Goal: Information Seeking & Learning: Find specific fact

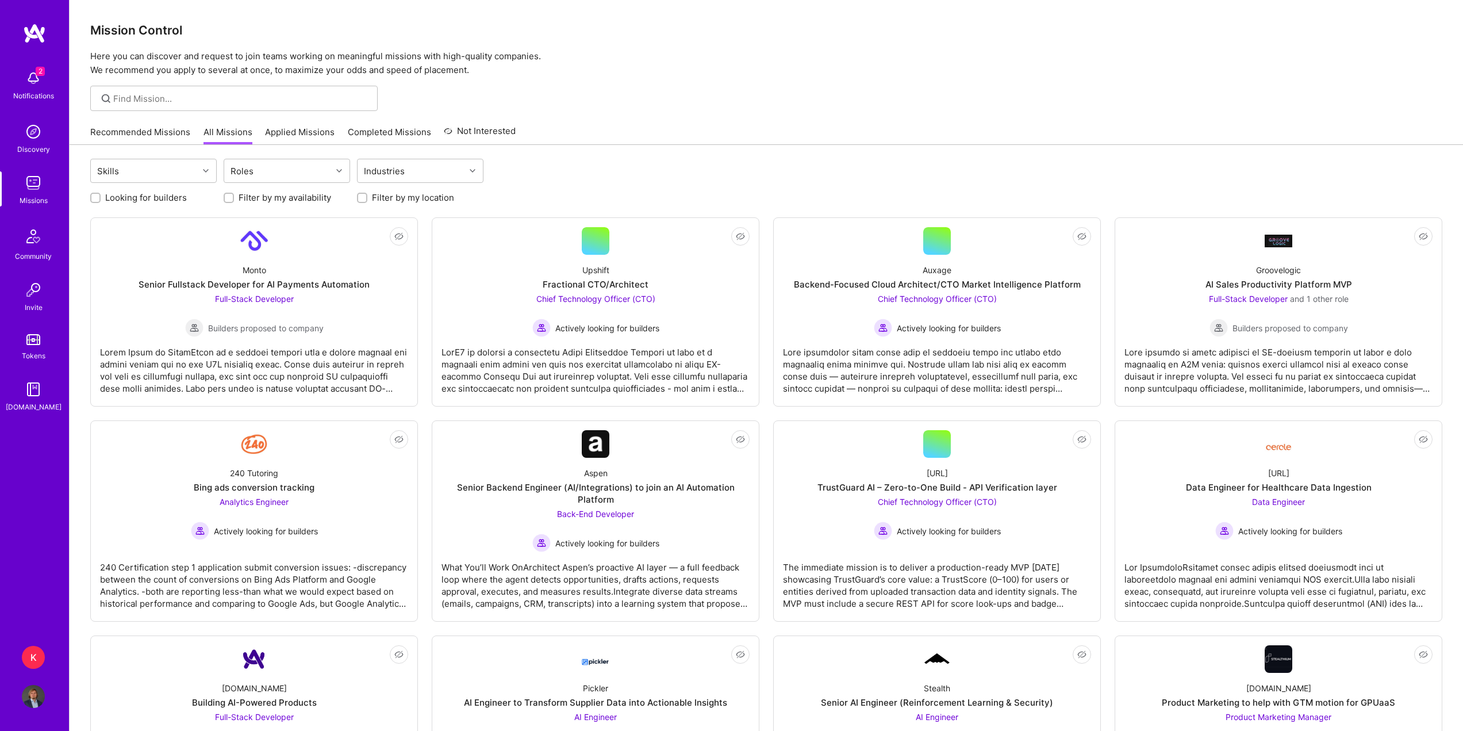
click at [39, 140] on img at bounding box center [33, 131] width 23 height 23
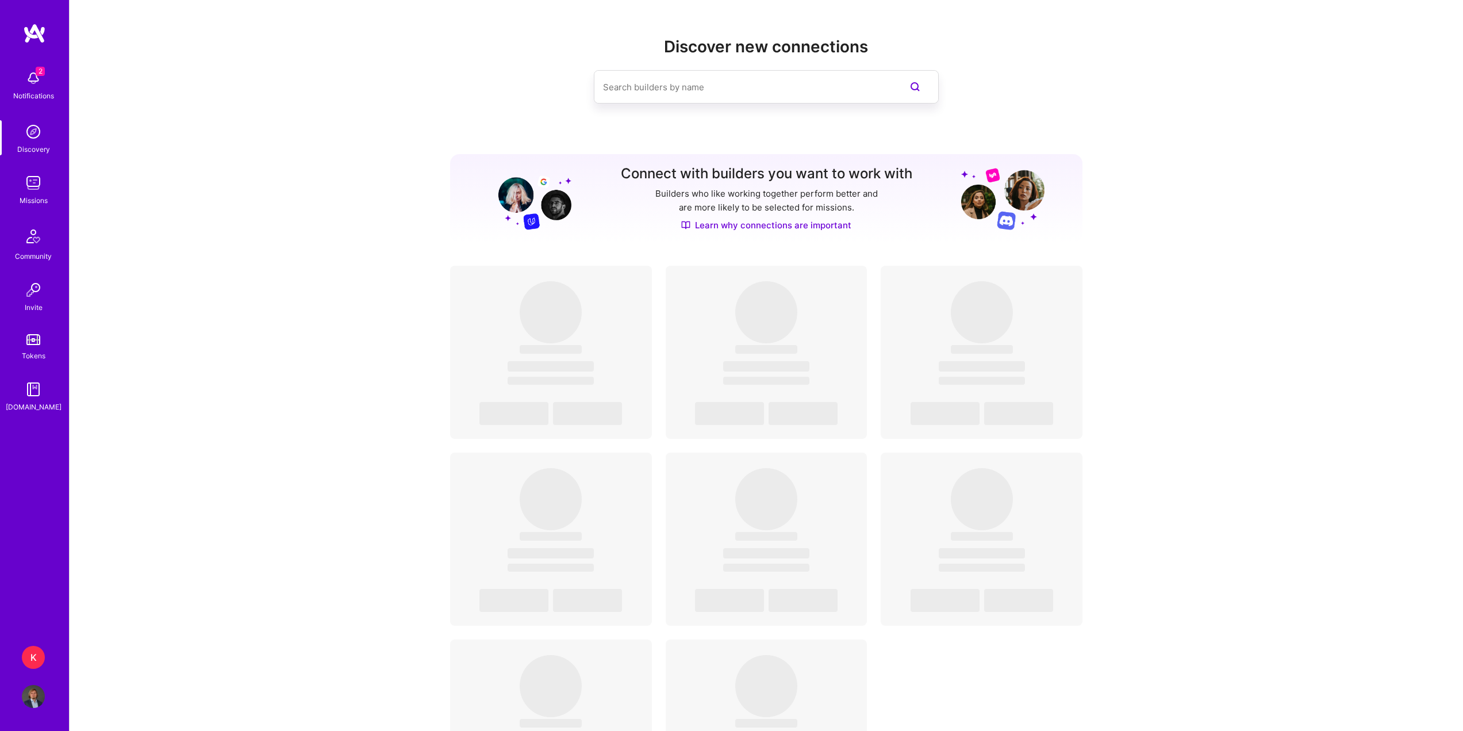
click at [641, 94] on input at bounding box center [743, 86] width 280 height 29
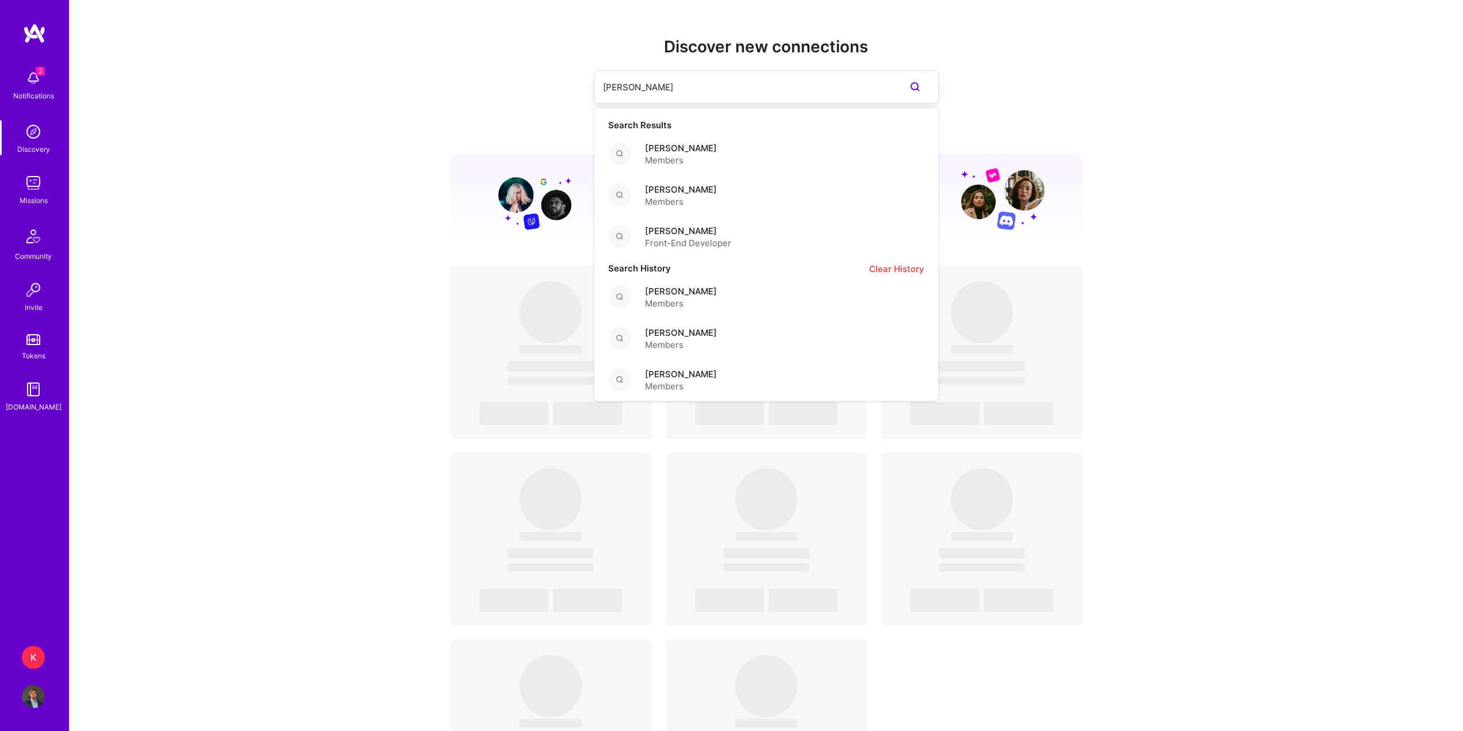
drag, startPoint x: 698, startPoint y: 89, endPoint x: 524, endPoint y: 73, distance: 174.9
click at [524, 73] on div "[DEMOGRAPHIC_DATA][PERSON_NAME] Search Results [PERSON_NAME] Members [PERSON_NA…" at bounding box center [766, 86] width 632 height 33
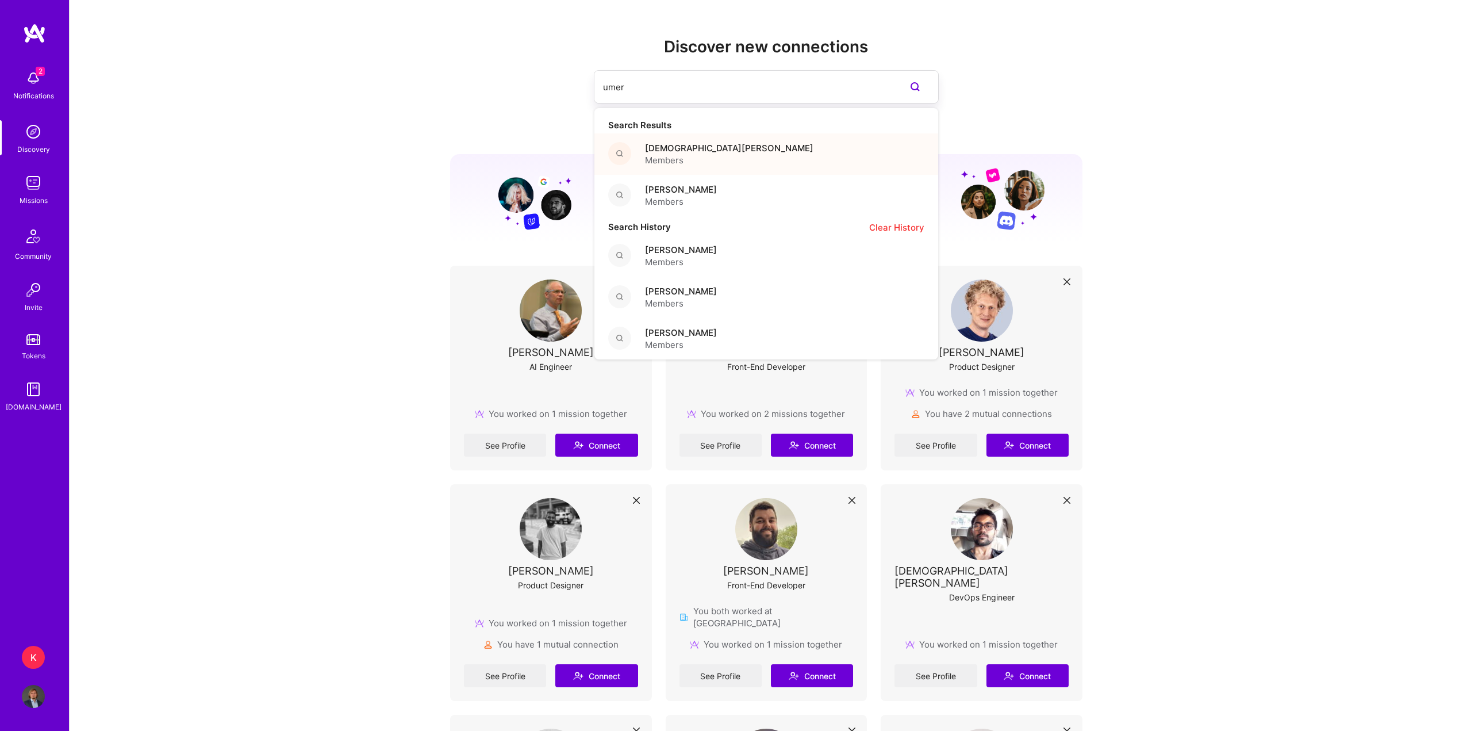
type input "umer"
click at [798, 153] on div "[DEMOGRAPHIC_DATA][PERSON_NAME] Members" at bounding box center [766, 153] width 344 height 41
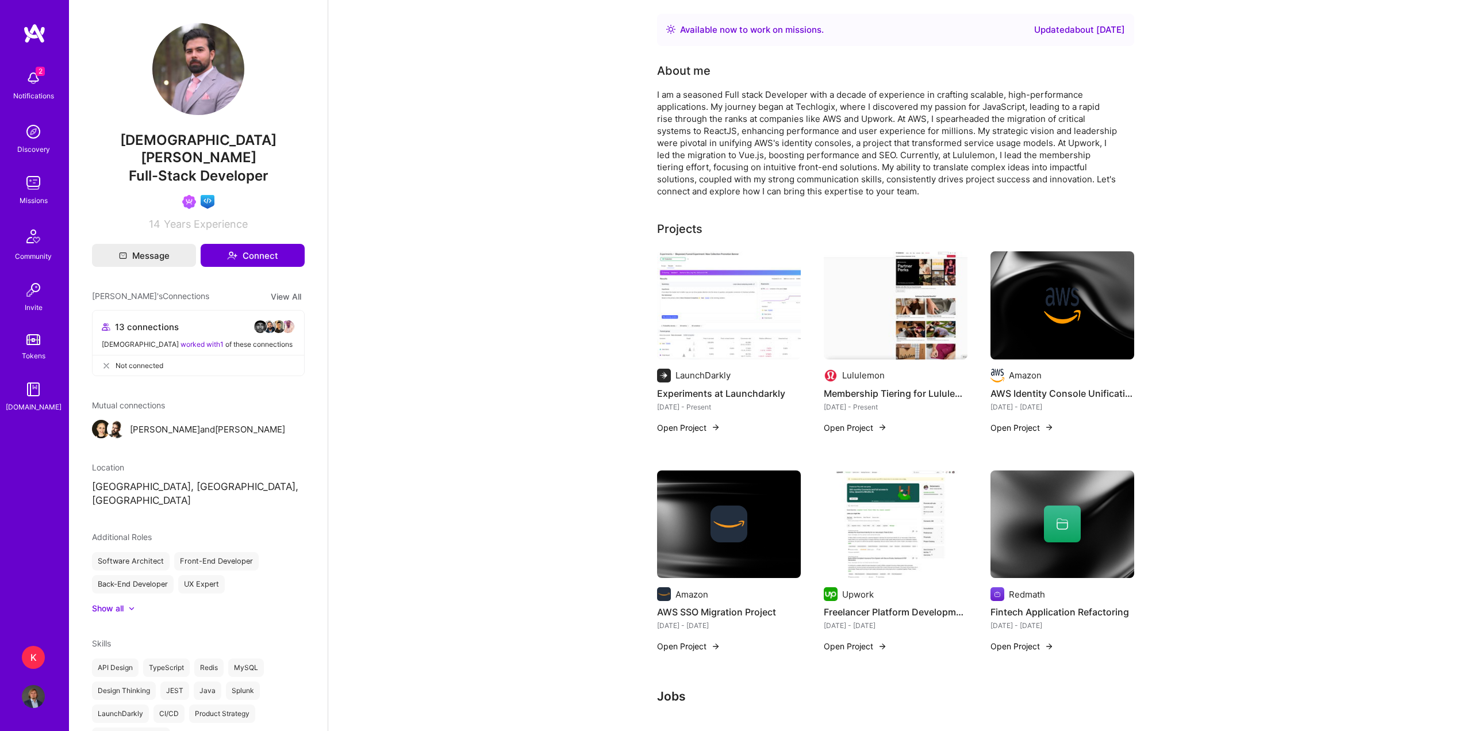
click at [192, 167] on span "Full-Stack Developer" at bounding box center [199, 175] width 140 height 17
drag, startPoint x: 127, startPoint y: 156, endPoint x: 260, endPoint y: 153, distance: 132.8
click at [260, 167] on span "Full-Stack Developer" at bounding box center [199, 175] width 140 height 17
click at [266, 166] on div "Full-Stack Developer" at bounding box center [198, 176] width 213 height 20
drag, startPoint x: 271, startPoint y: 156, endPoint x: 99, endPoint y: 151, distance: 171.9
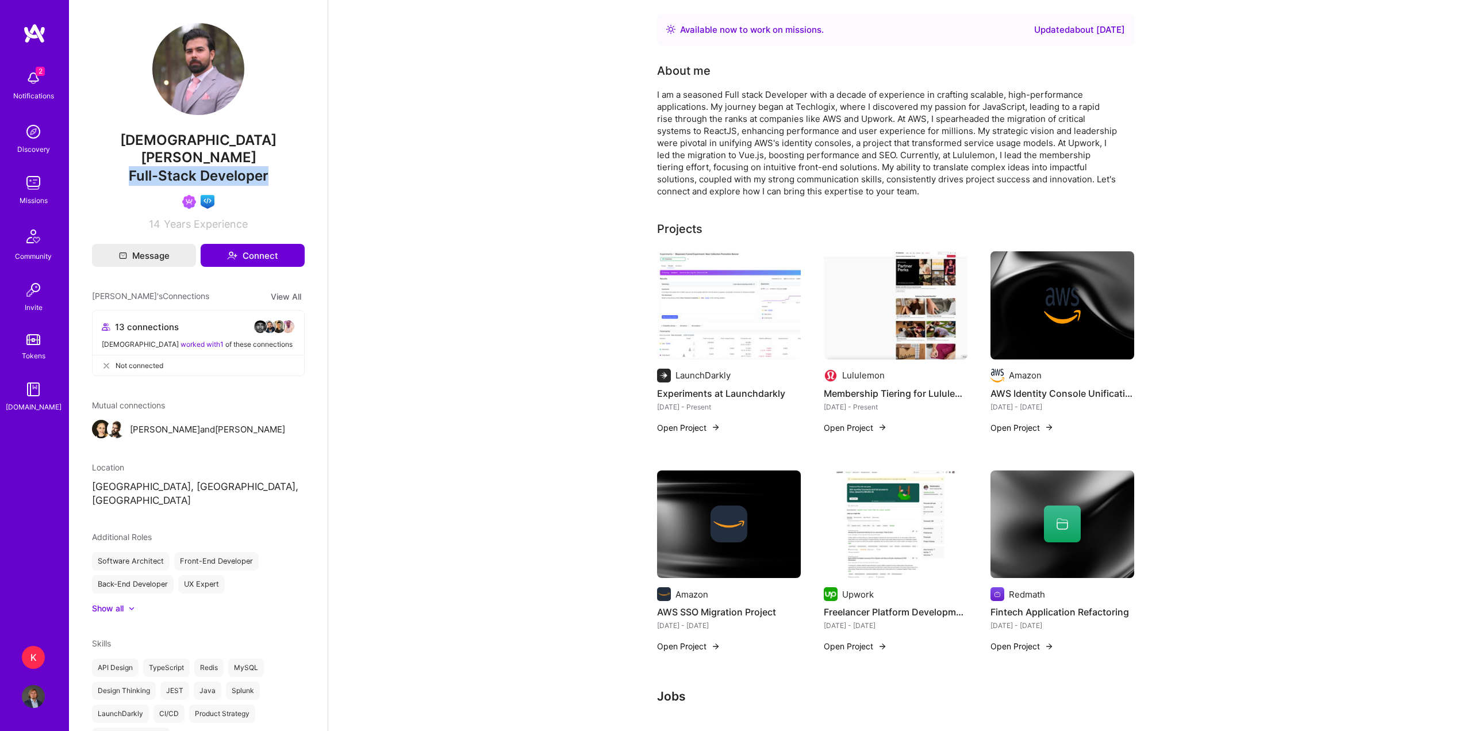
click at [99, 166] on div "Full-Stack Developer" at bounding box center [198, 176] width 213 height 20
copy span "Full-Stack Developer"
